Goal: Information Seeking & Learning: Compare options

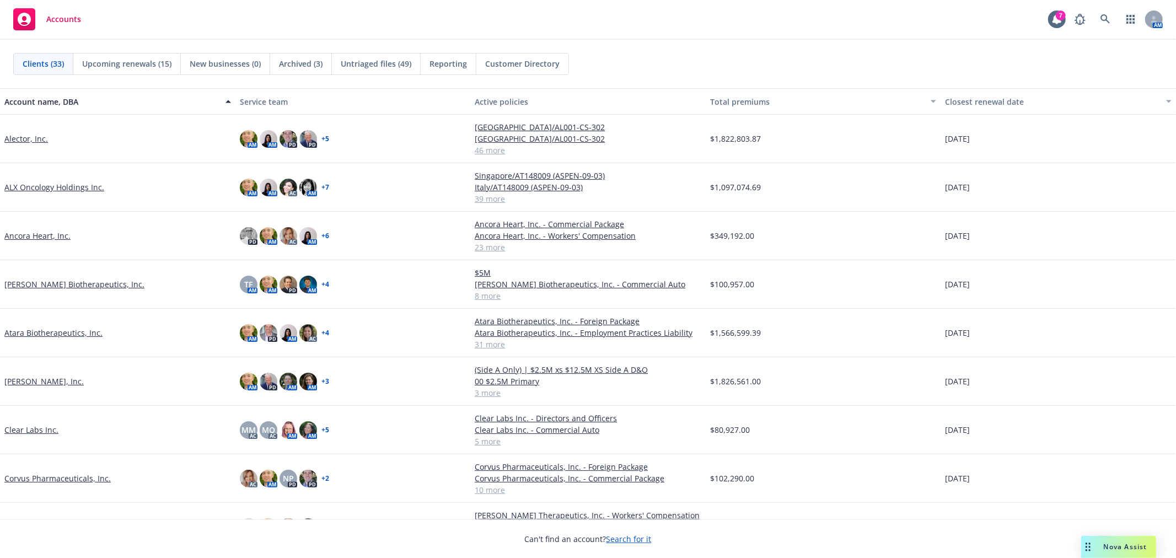
click at [892, 42] on div "Clients (33) Upcoming renewals (15) New businesses (0) Archived (3) Untriaged f…" at bounding box center [588, 64] width 1176 height 49
click at [1104, 22] on icon at bounding box center [1106, 19] width 10 height 10
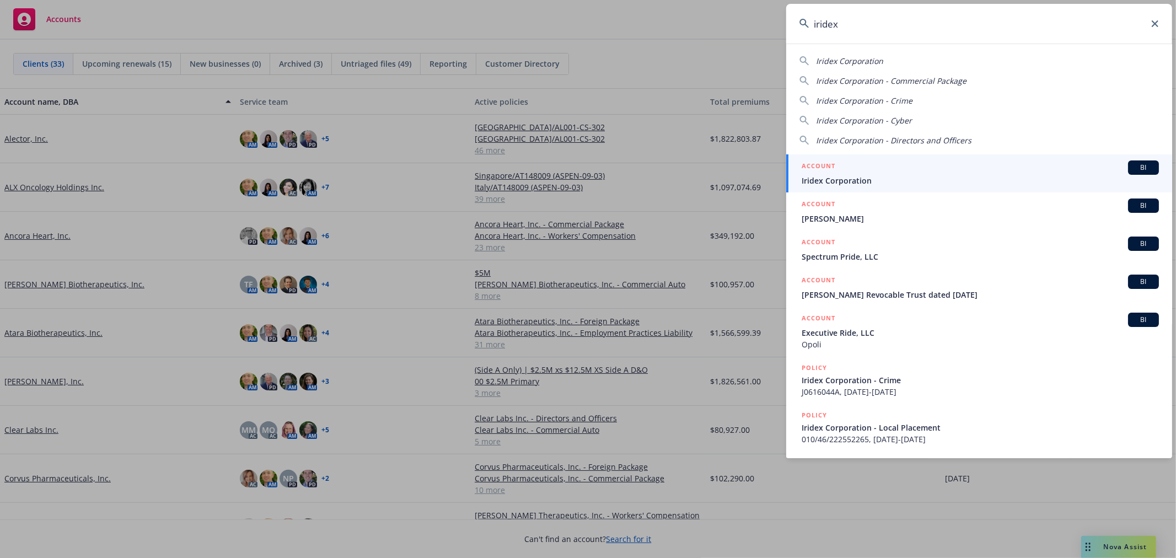
type input "iridex"
click at [839, 170] on div "ACCOUNT BI" at bounding box center [980, 167] width 357 height 14
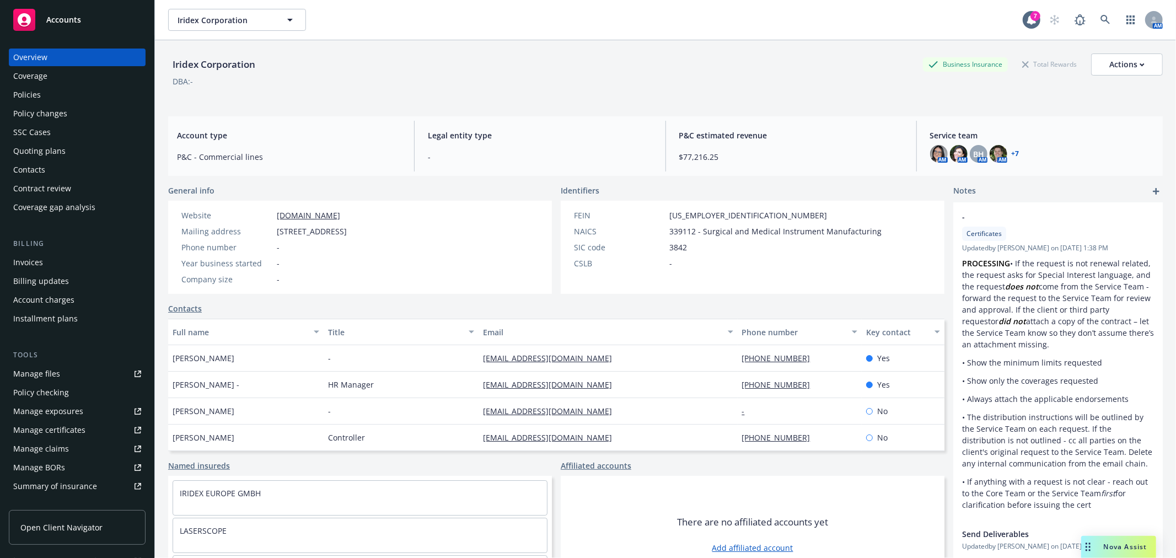
click at [73, 149] on div "Quoting plans" at bounding box center [77, 151] width 128 height 18
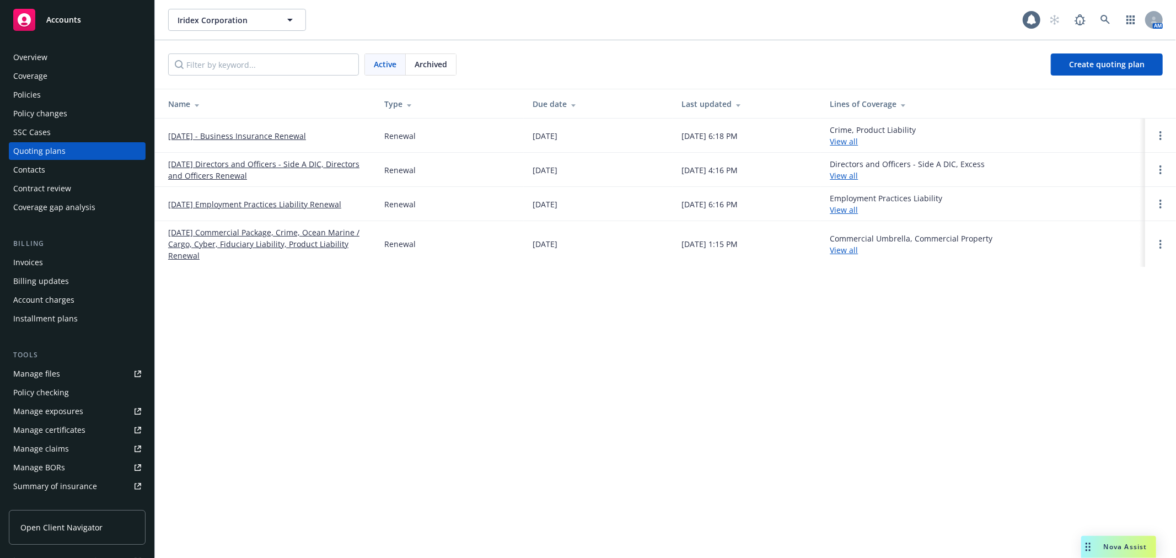
click at [252, 133] on link "November 1, 2025 - Business Insurance Renewal" at bounding box center [237, 136] width 138 height 12
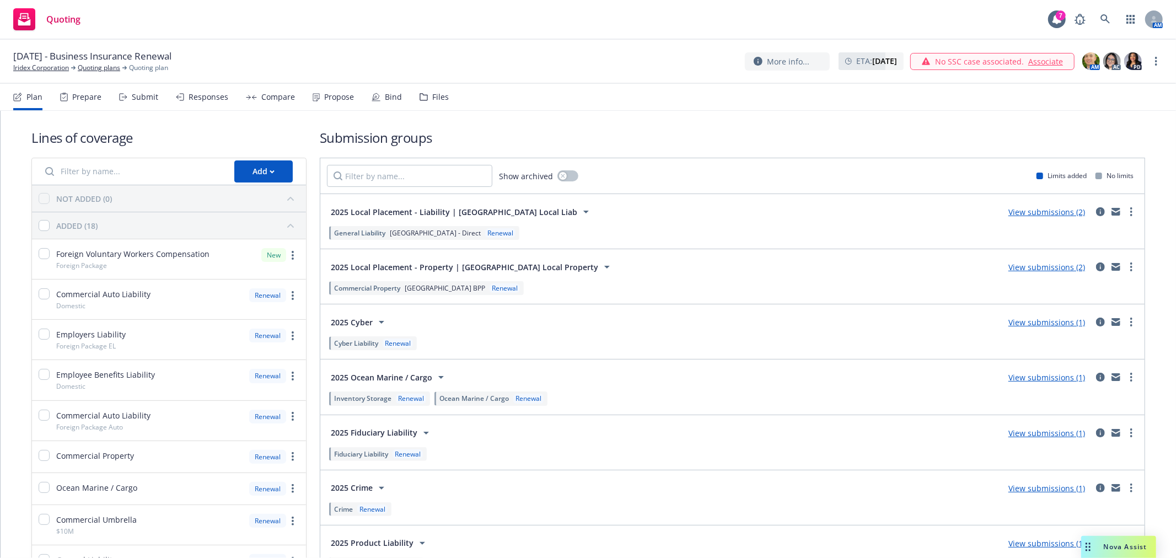
click at [249, 92] on div "Compare" at bounding box center [270, 97] width 49 height 26
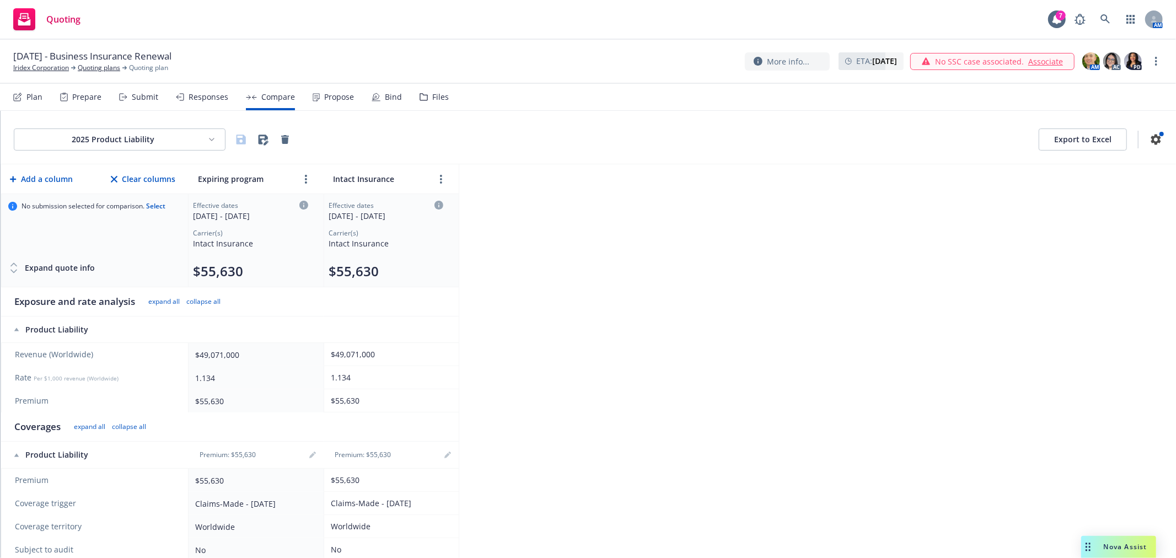
click at [195, 137] on html "Quoting 7 AM November 1, 2025 - Business Insurance Renewal Iridex Corporation Q…" at bounding box center [588, 279] width 1176 height 558
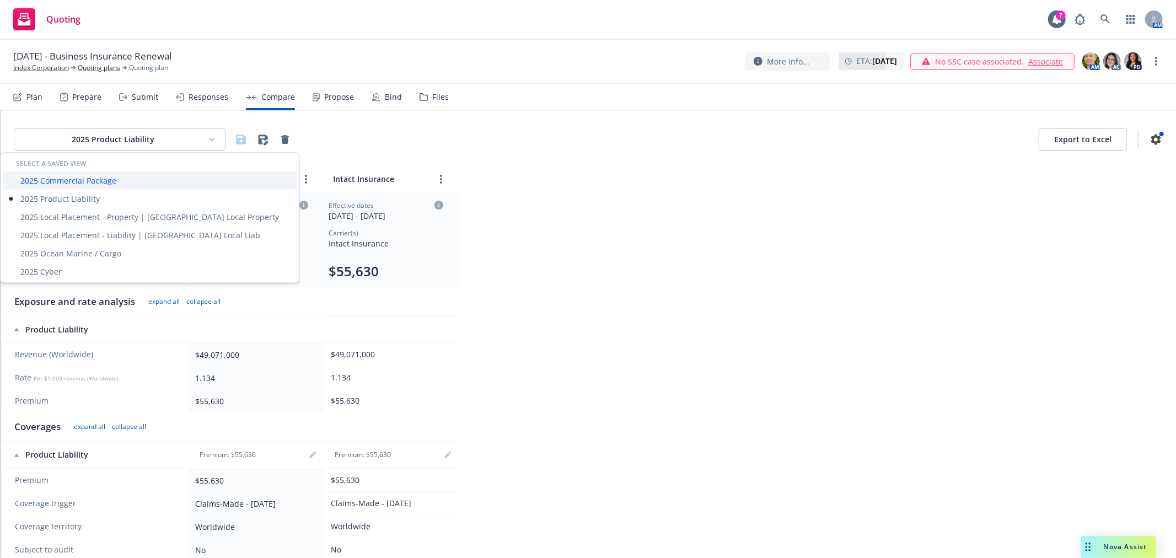
click at [83, 180] on div "2025 Commercial Package" at bounding box center [150, 181] width 294 height 18
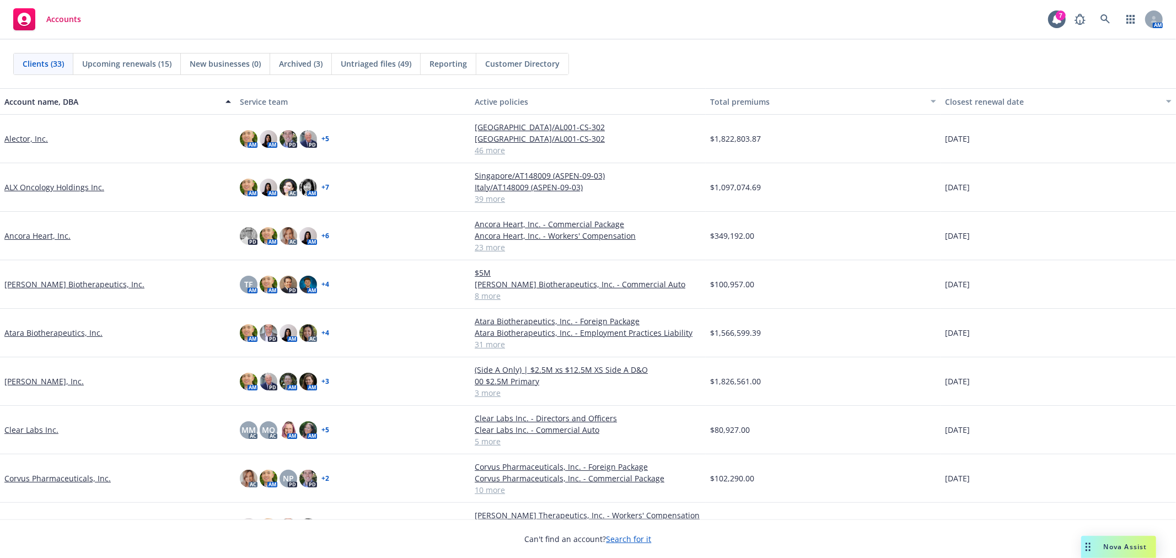
click at [691, 48] on div "Clients (33) Upcoming renewals (15) New businesses (0) Archived (3) Untriaged f…" at bounding box center [588, 64] width 1176 height 49
